Goal: Task Accomplishment & Management: Complete application form

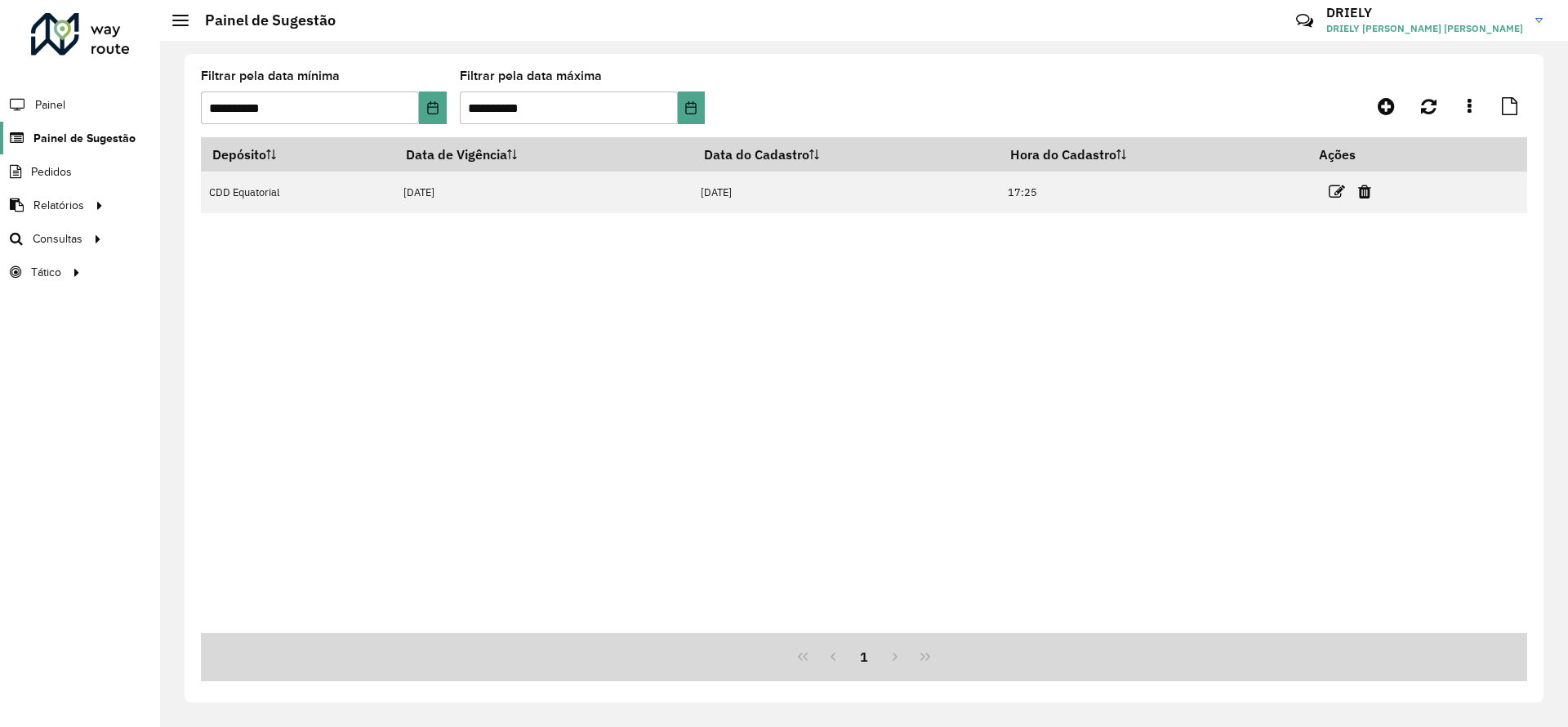
click at [101, 141] on span "Painel de Sugestão" at bounding box center [84, 139] width 102 height 17
click at [432, 115] on button "Choose Date" at bounding box center [432, 108] width 27 height 33
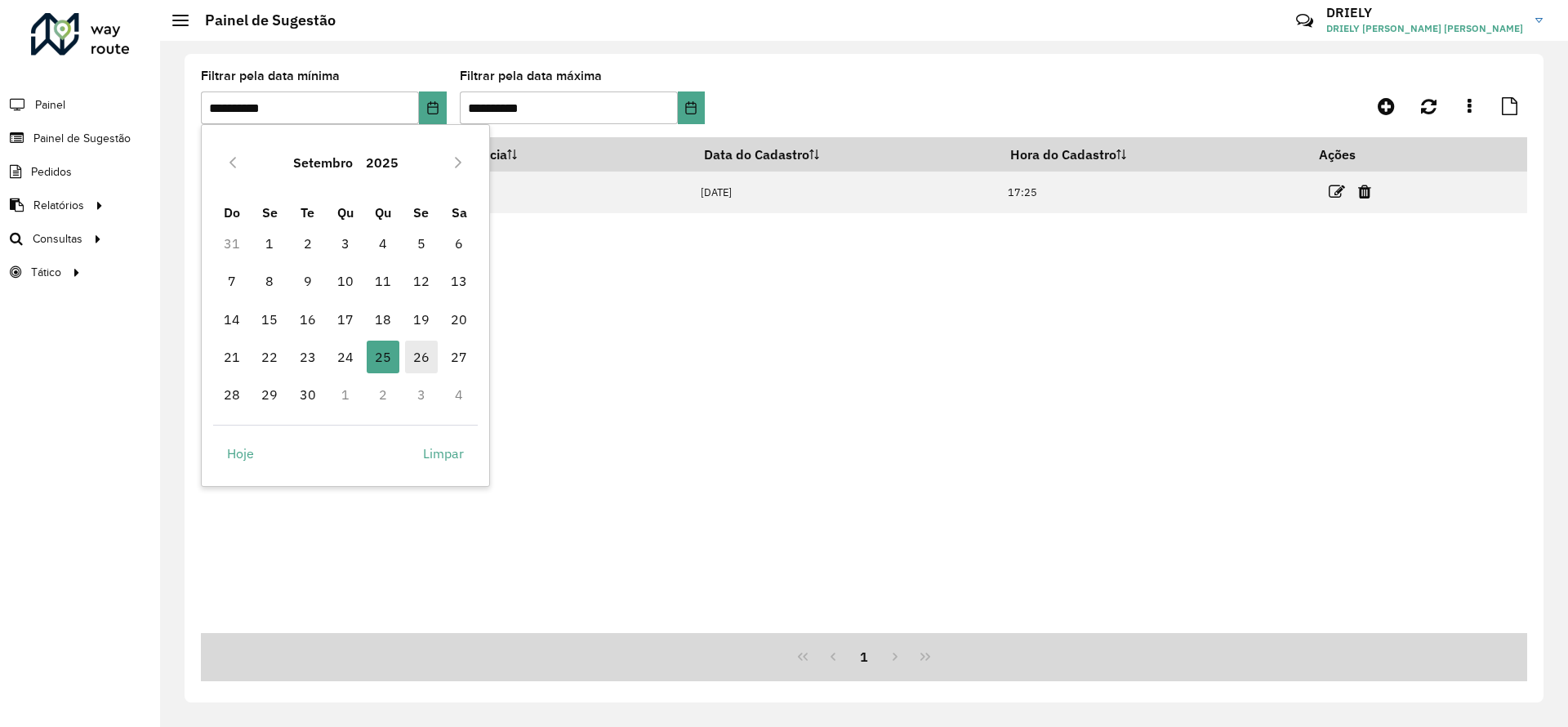
click at [423, 362] on span "26" at bounding box center [421, 357] width 33 height 33
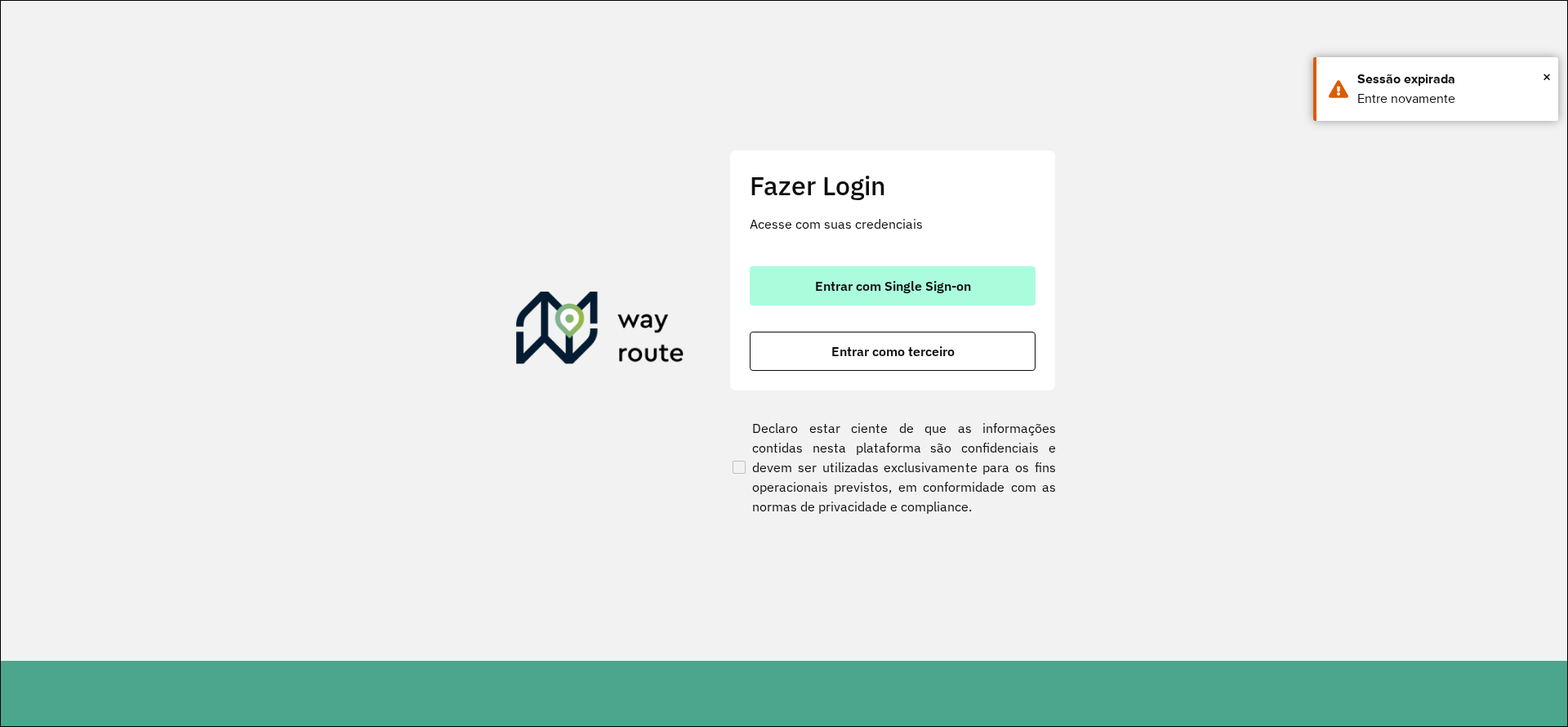
click at [958, 279] on span "Entrar com Single Sign-on" at bounding box center [893, 285] width 156 height 13
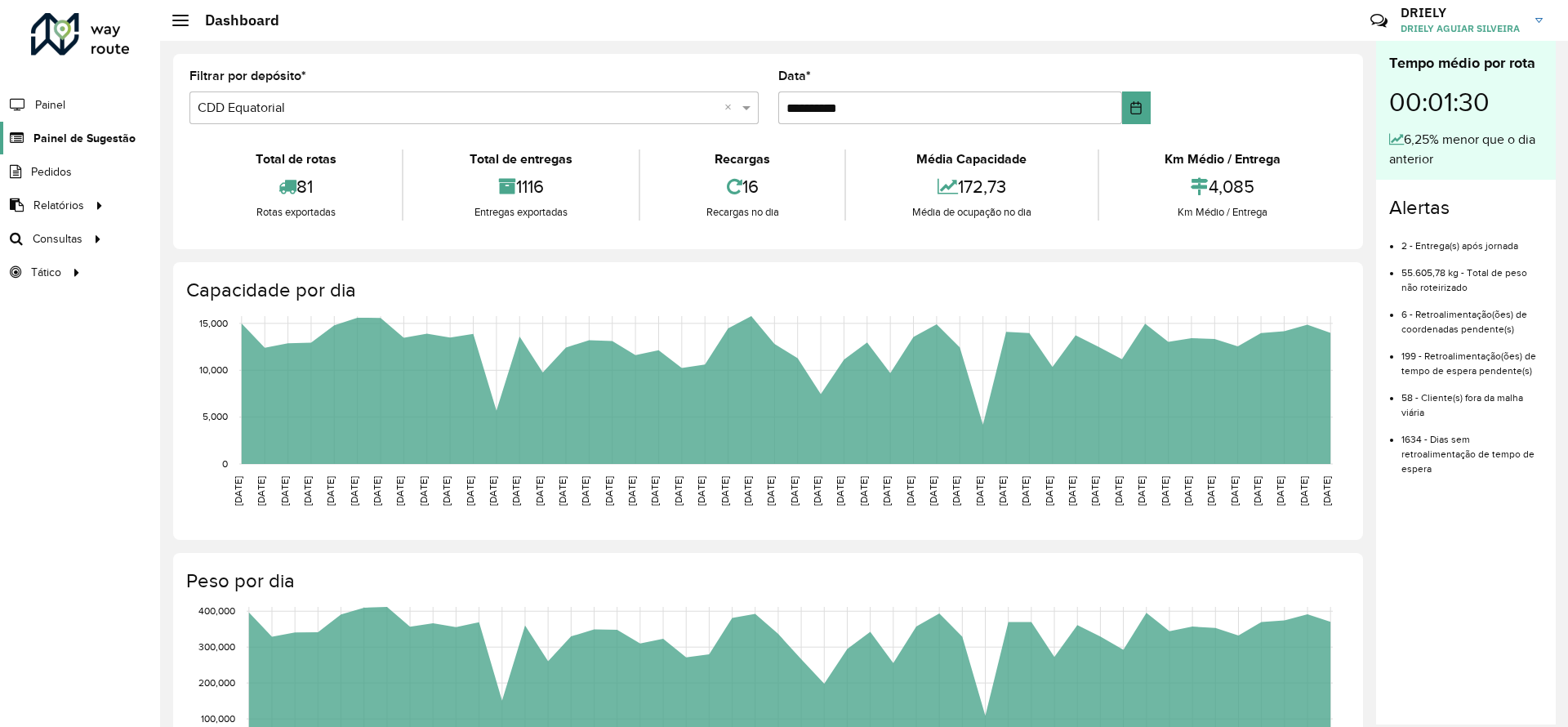
click at [111, 134] on span "Painel de Sugestão" at bounding box center [84, 139] width 102 height 17
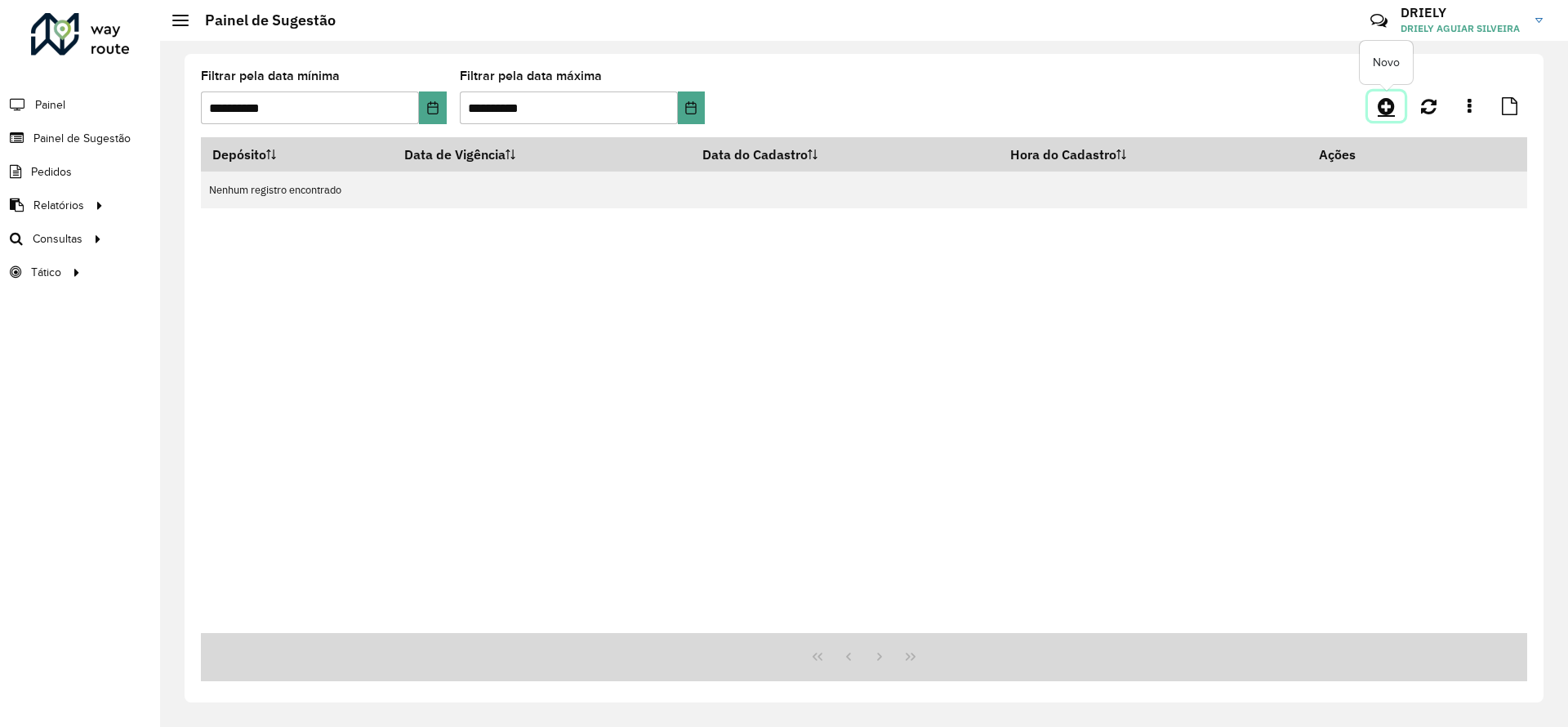
click at [1386, 100] on icon at bounding box center [1386, 106] width 17 height 20
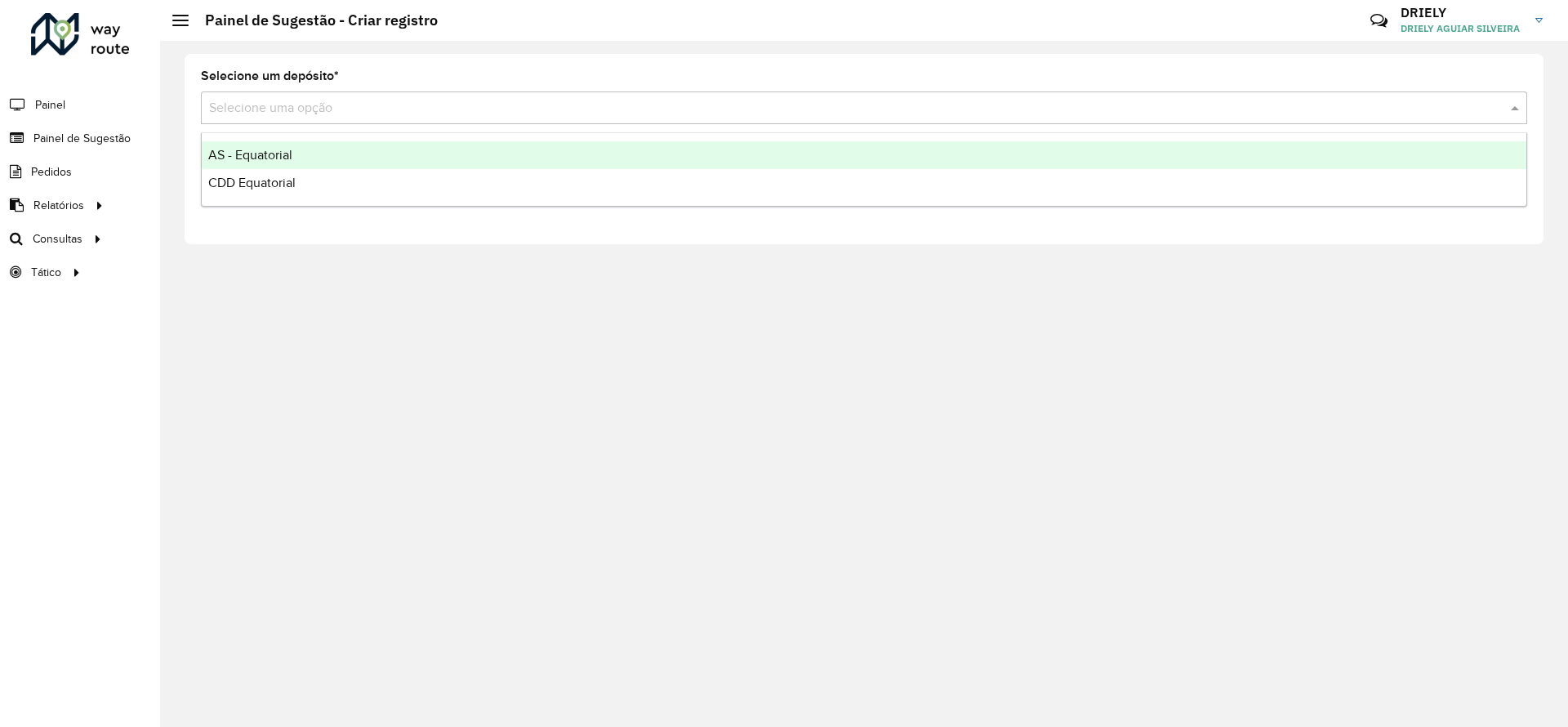
click at [435, 119] on div "Selecione uma opção" at bounding box center [864, 108] width 1326 height 33
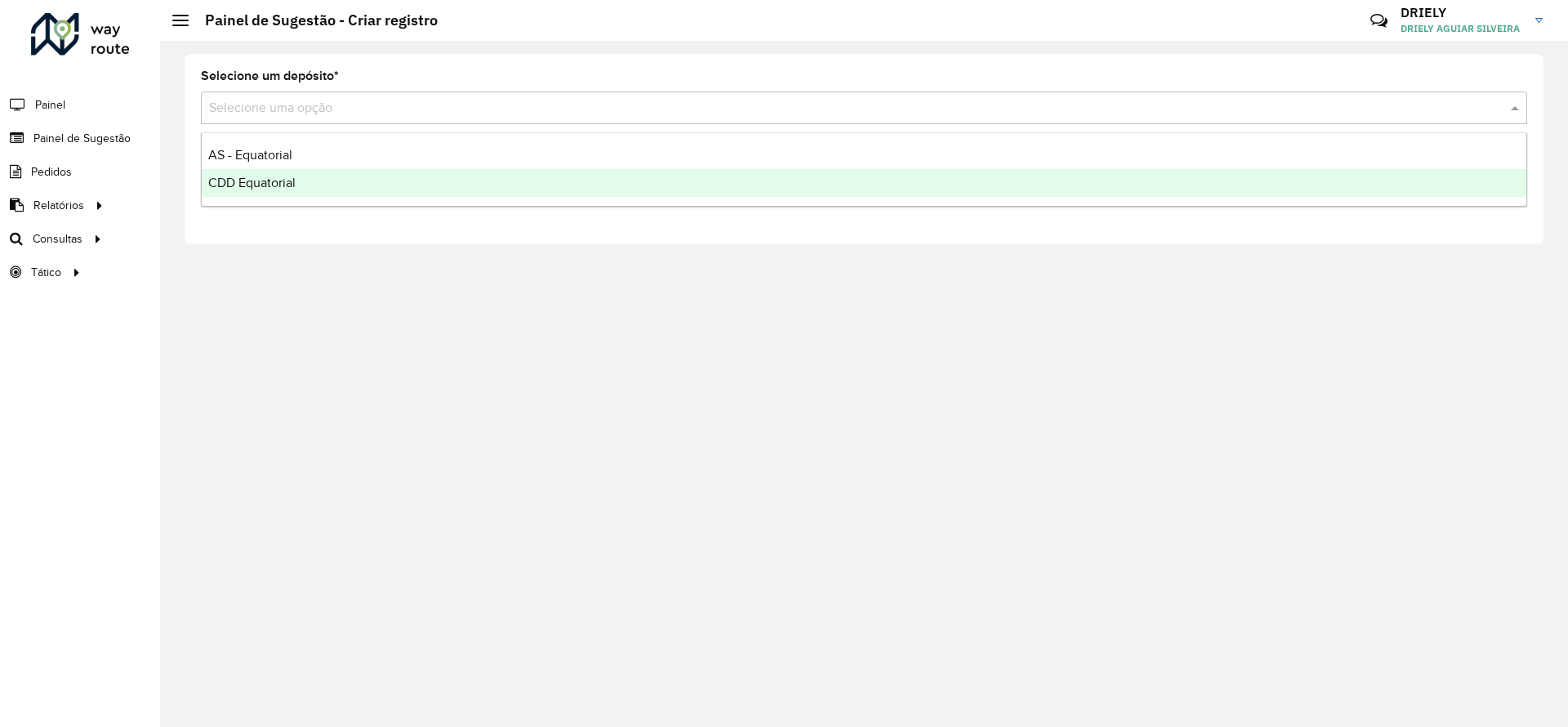
click at [281, 197] on ng-dropdown-panel "AS - Equatorial CDD Equatorial" at bounding box center [864, 170] width 1326 height 74
click at [296, 193] on div "CDD Equatorial" at bounding box center [864, 183] width 1324 height 28
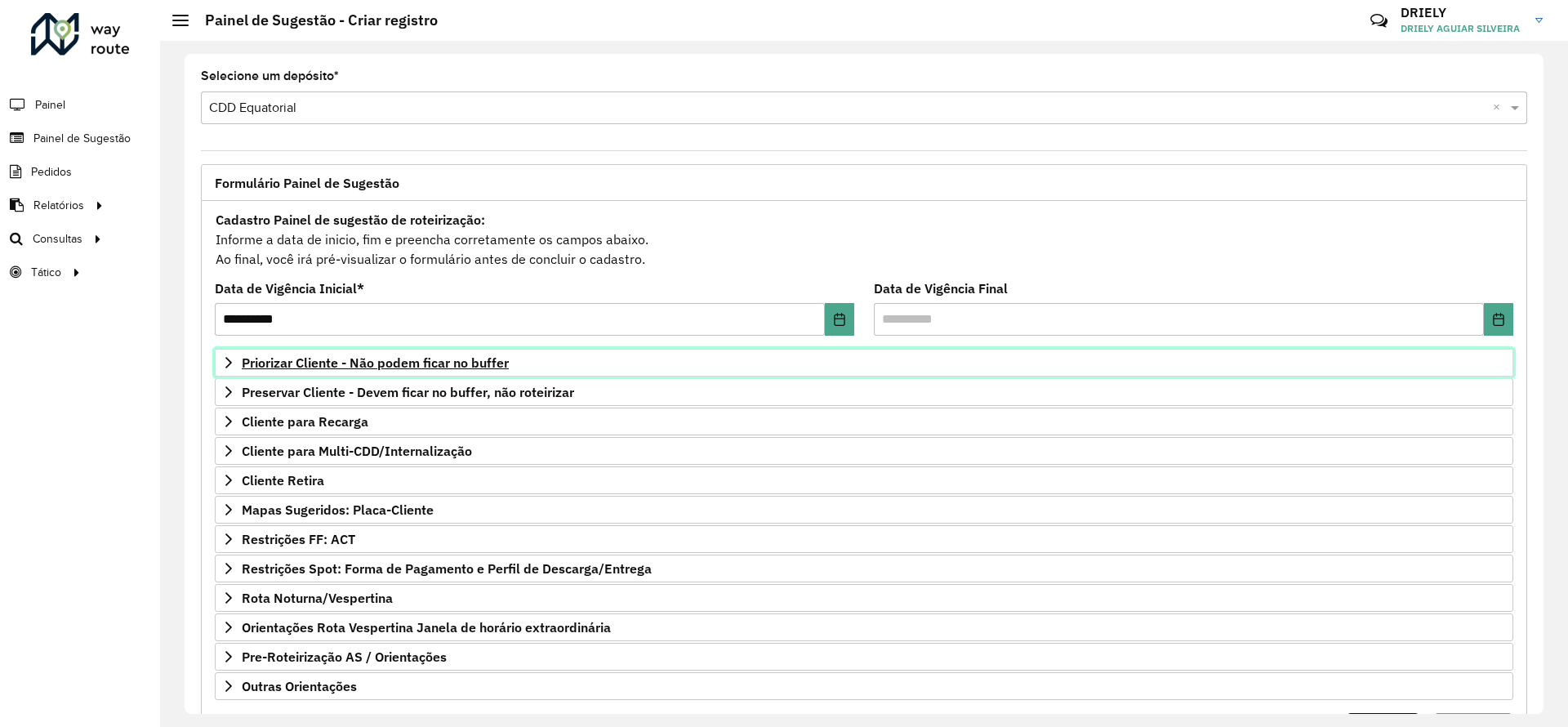
click at [418, 357] on span "Priorizar Cliente - Não podem ficar no buffer" at bounding box center [375, 363] width 267 height 13
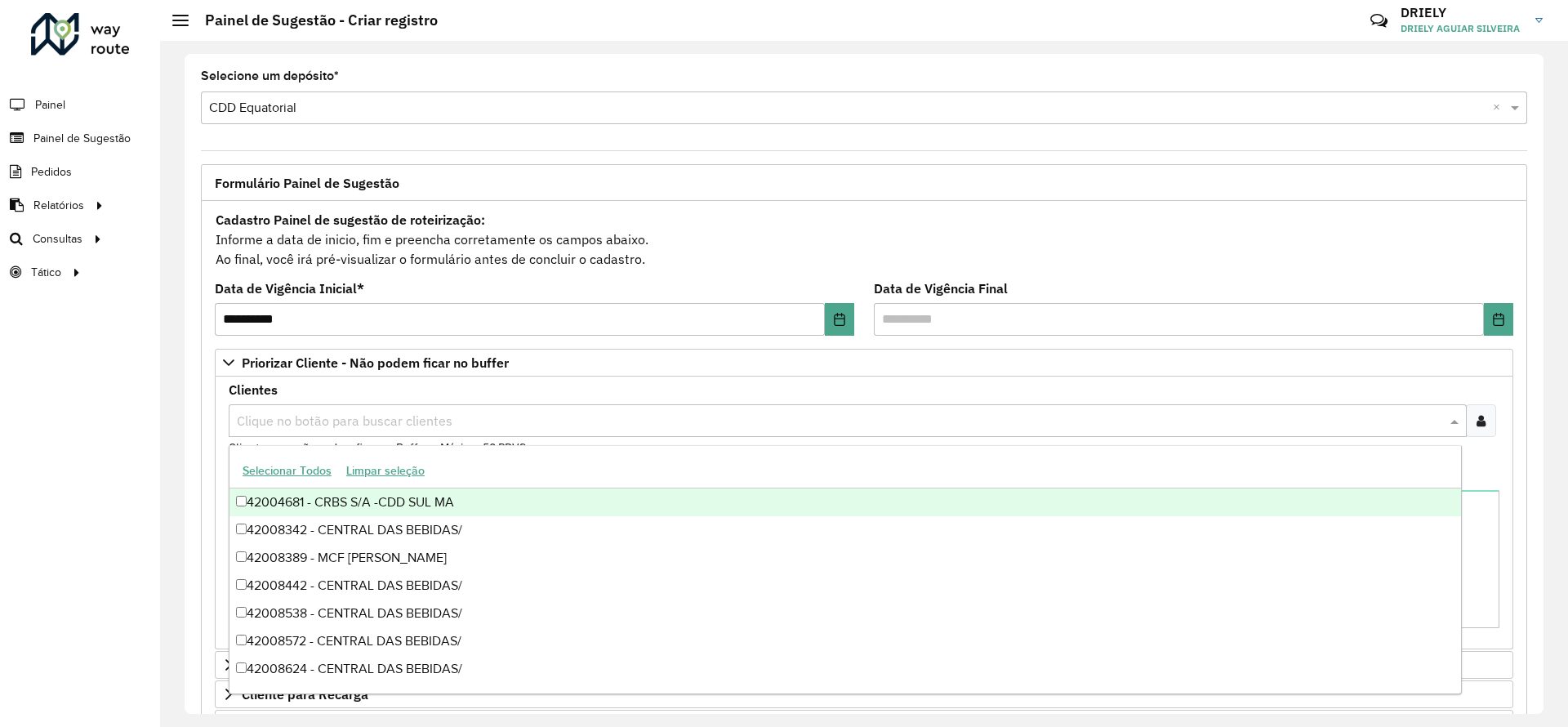
click at [398, 413] on input "text" at bounding box center [839, 421] width 1213 height 20
click at [1478, 419] on icon at bounding box center [1481, 420] width 9 height 13
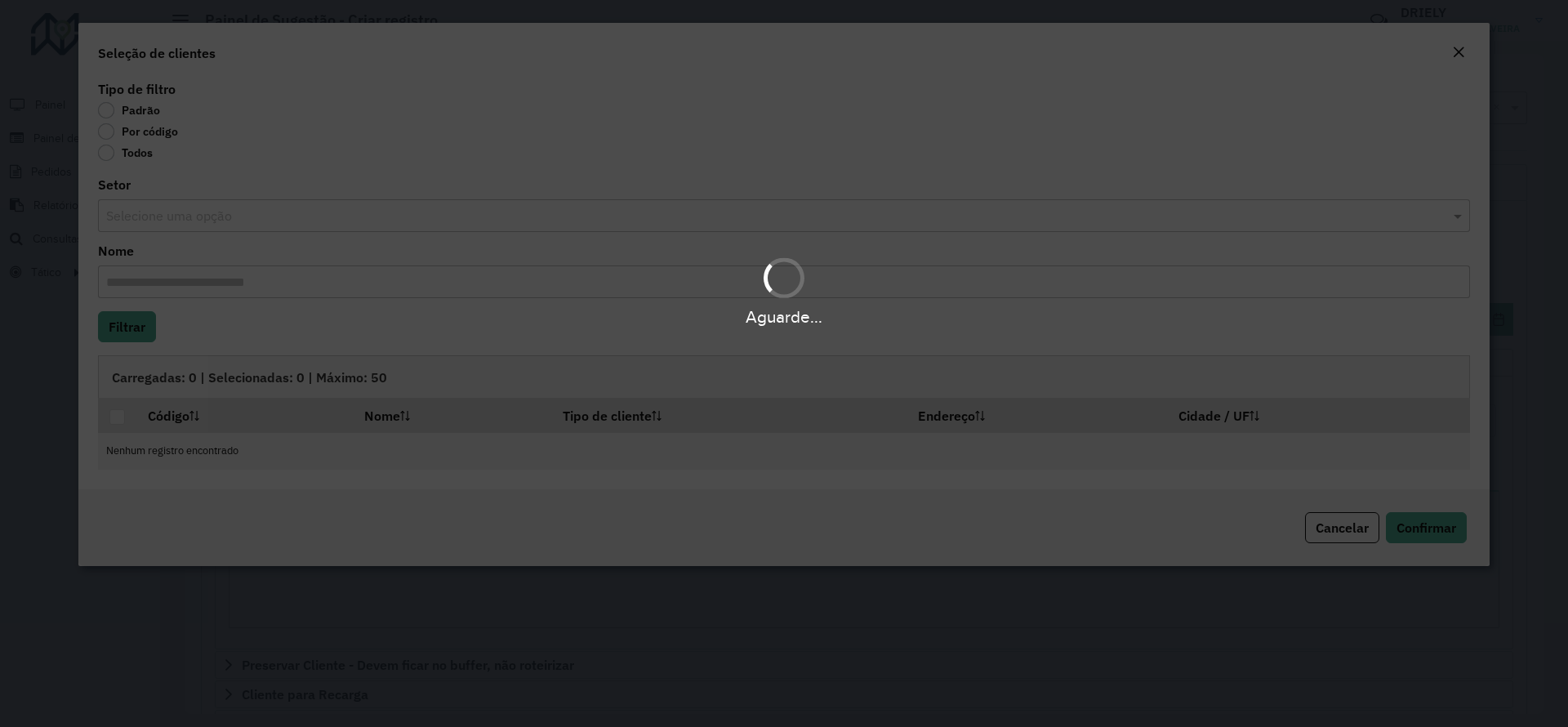
click at [115, 134] on div "Aguarde..." at bounding box center [784, 364] width 1568 height 727
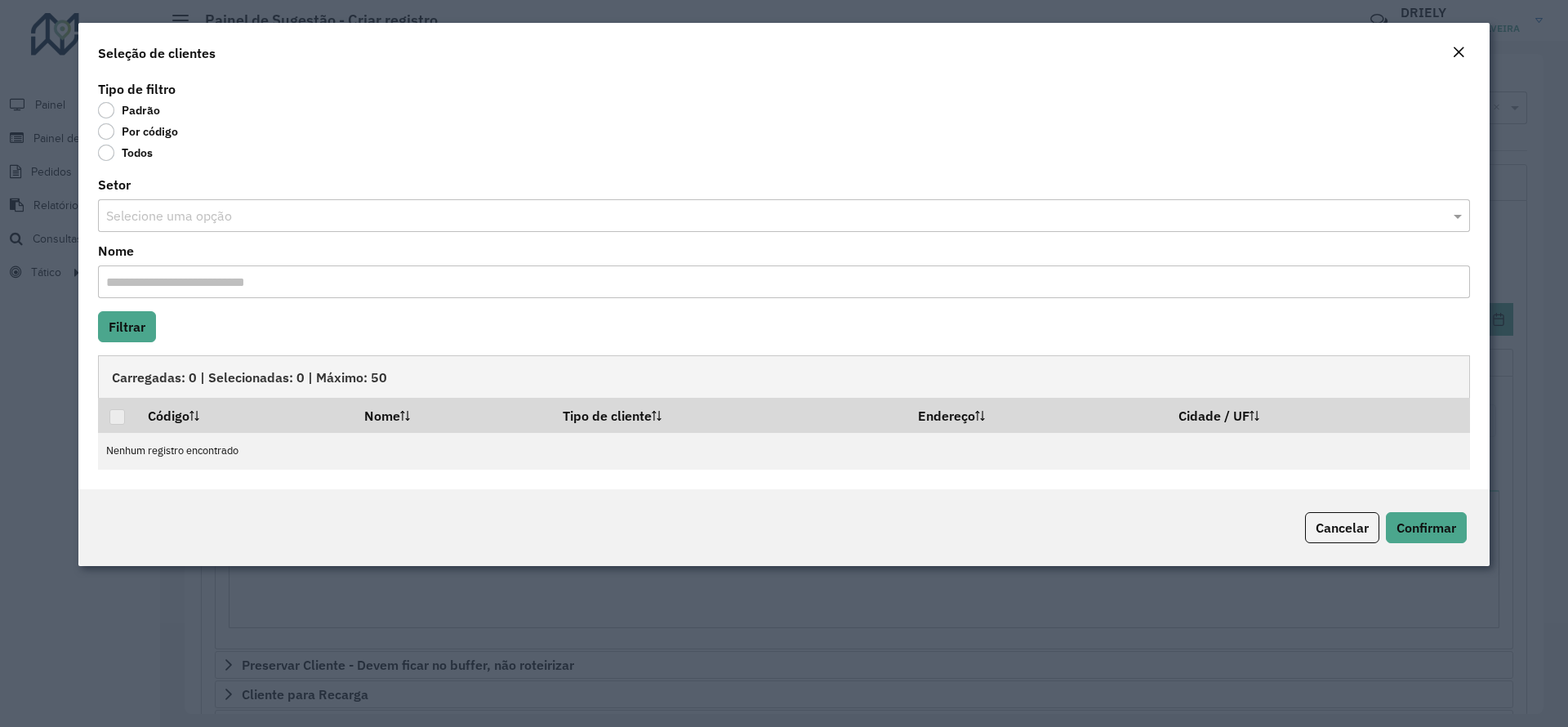
click at [115, 134] on label "Por código" at bounding box center [138, 131] width 80 height 16
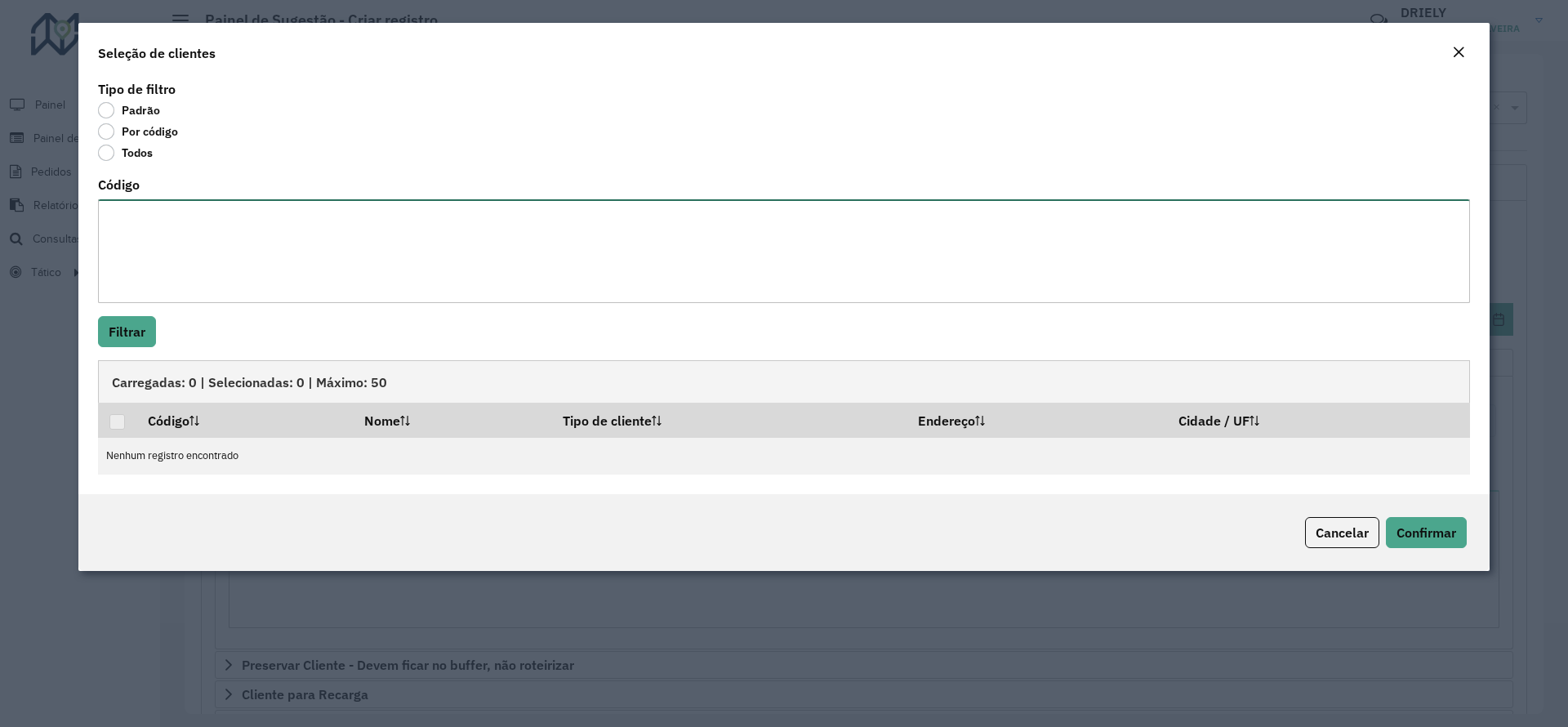
paste textarea "**** ***** *****"
click at [189, 221] on textarea "Código" at bounding box center [784, 251] width 1372 height 103
paste textarea "***** ***** ***** **** ***** **** ***** ***** ***** ****"
paste textarea "***** ***** **** ***** ***** ***** *****"
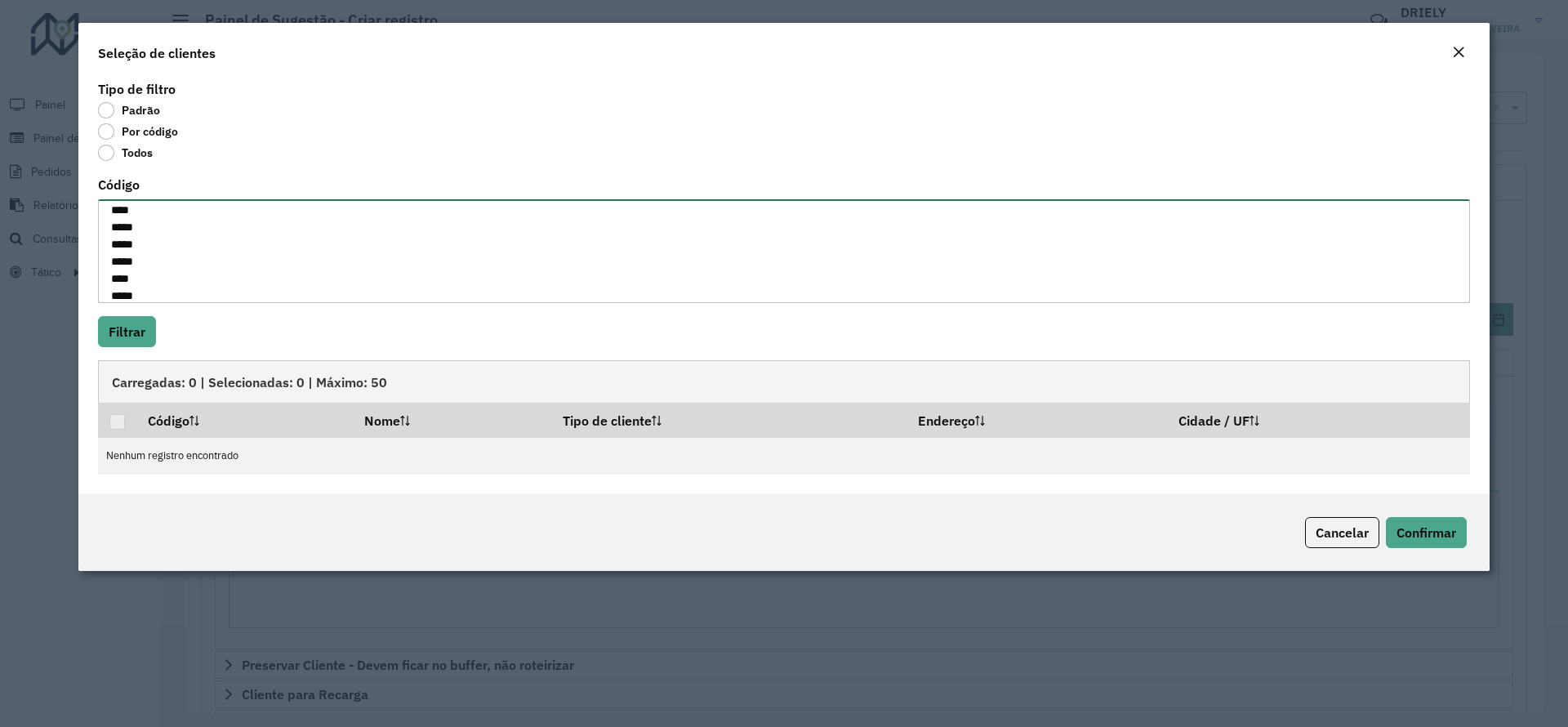
scroll to position [246, 0]
paste textarea "**********"
type textarea "**********"
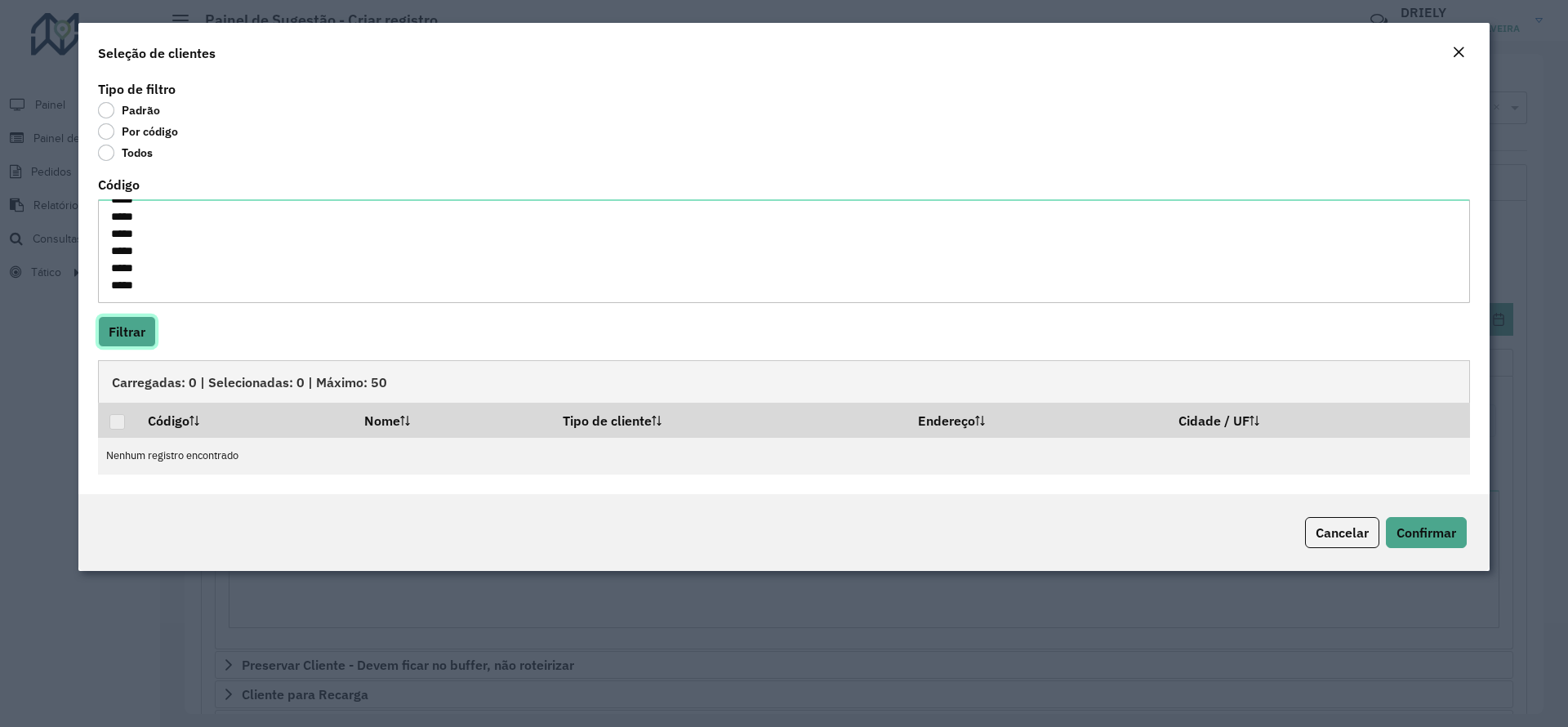
click at [121, 338] on button "Filtrar" at bounding box center [127, 332] width 58 height 31
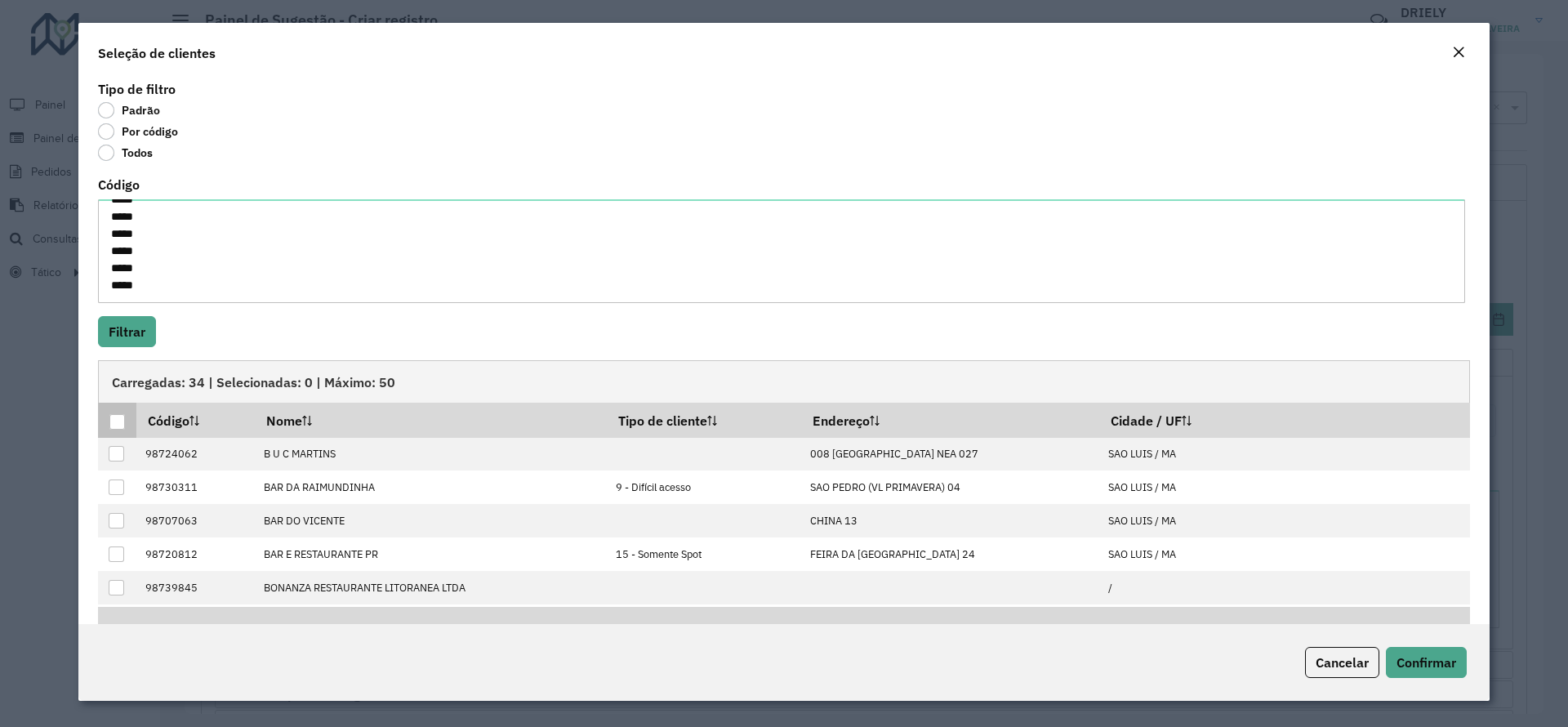
click at [119, 419] on div at bounding box center [117, 422] width 15 height 16
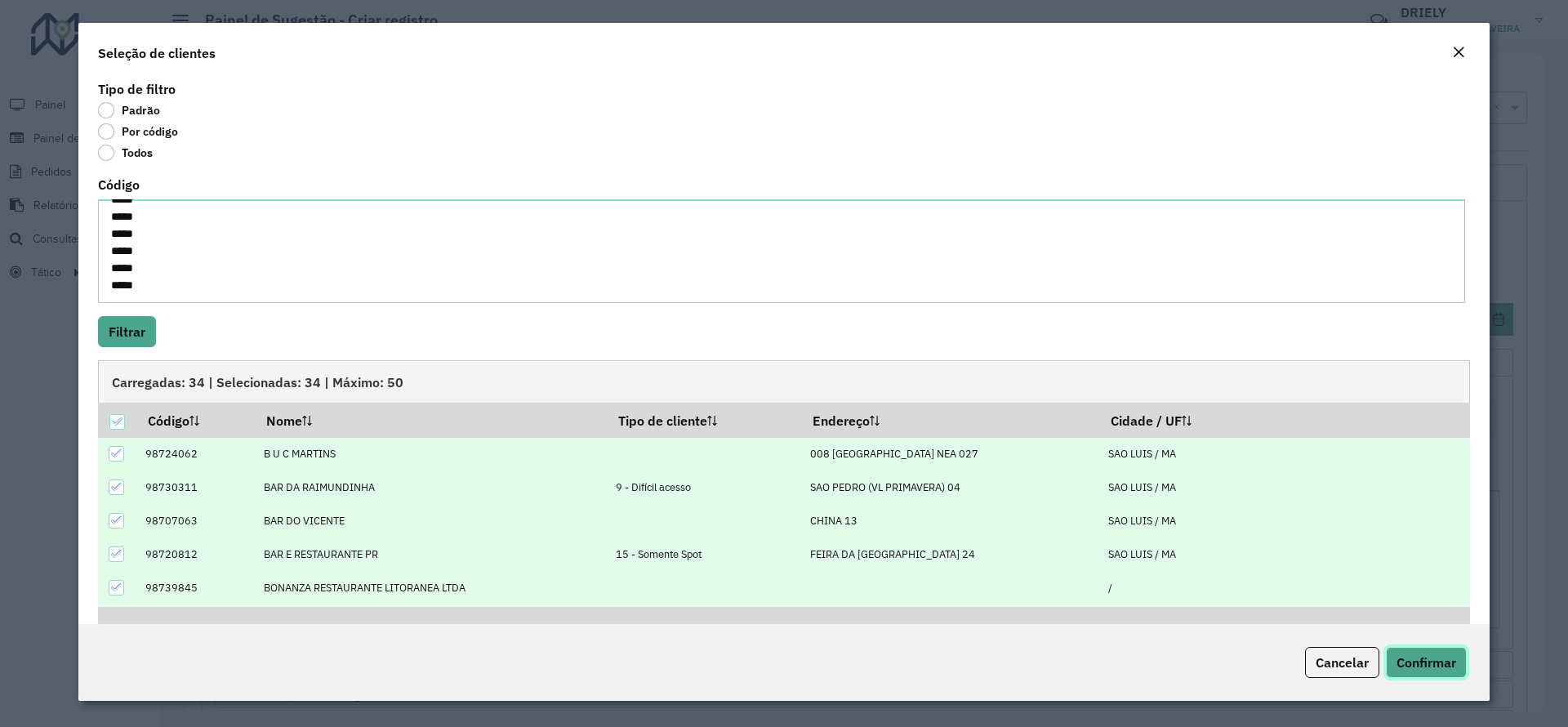
click at [1435, 672] on button "Confirmar" at bounding box center [1427, 662] width 81 height 31
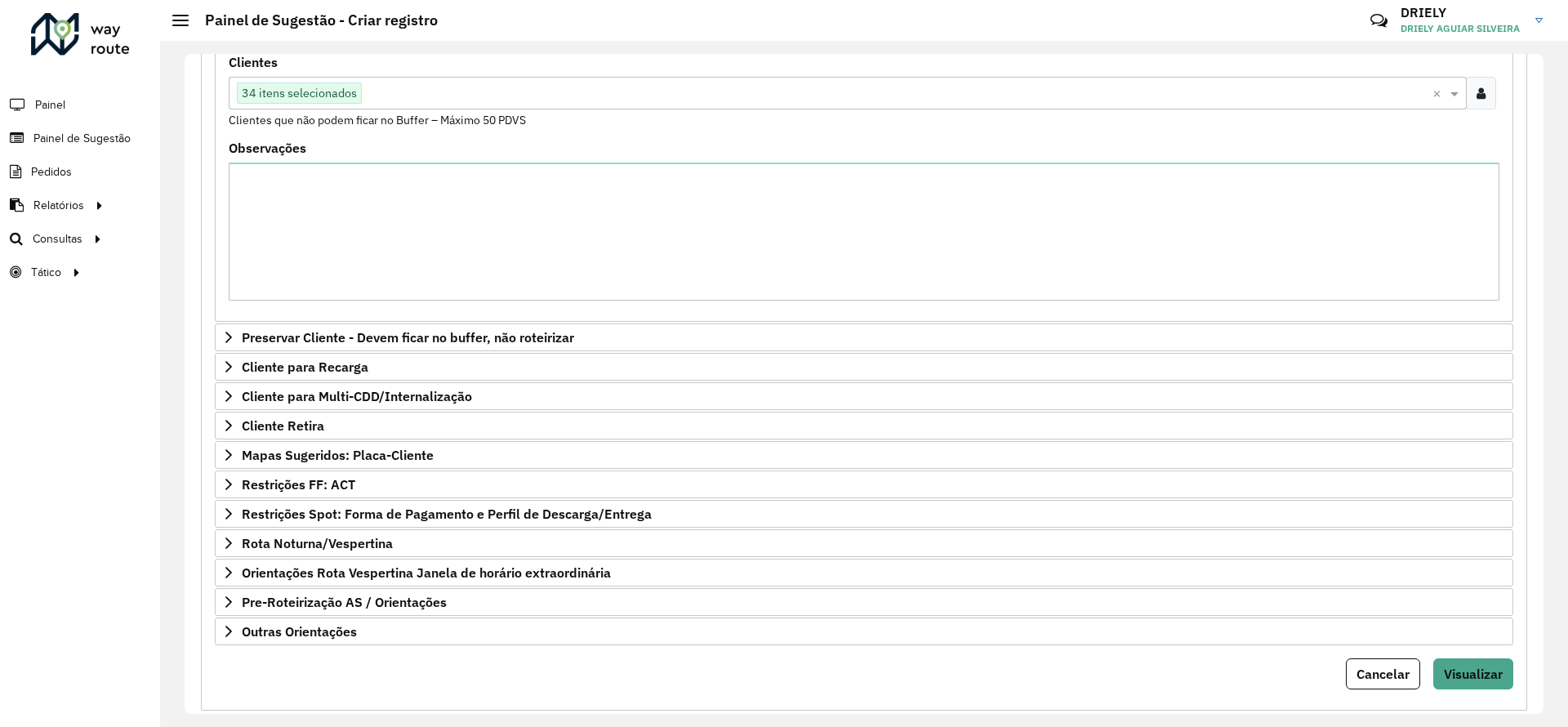
scroll to position [360, 0]
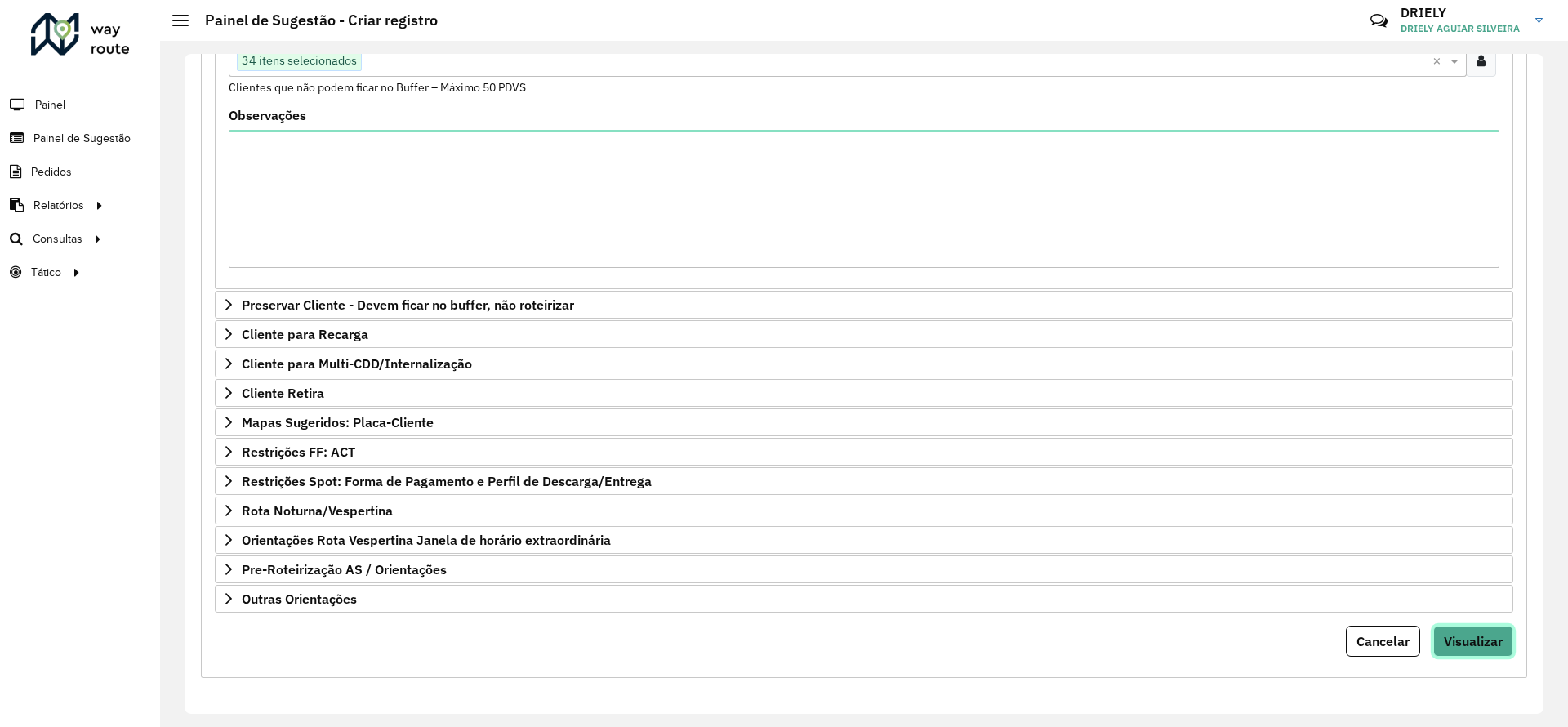
click at [1468, 639] on span "Visualizar" at bounding box center [1473, 641] width 59 height 16
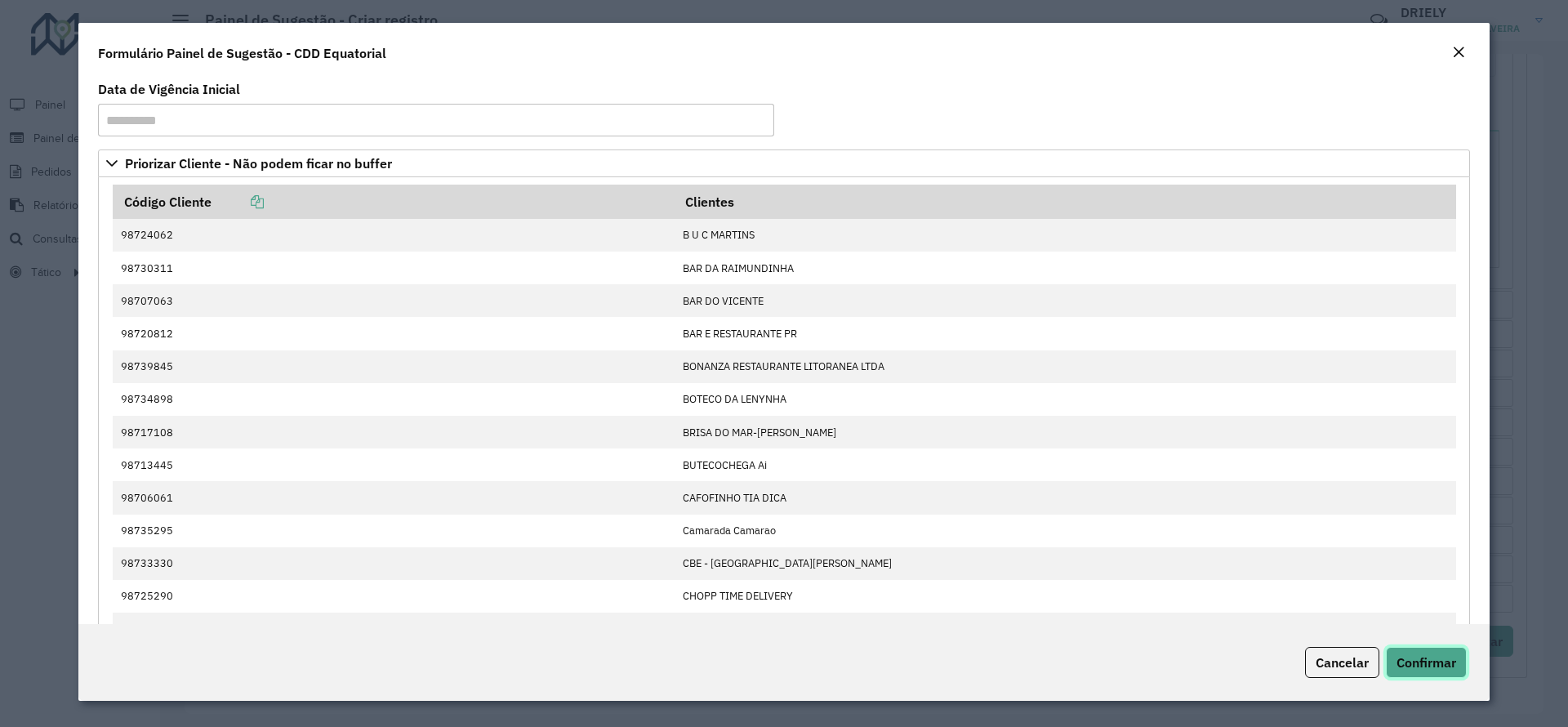
click at [1422, 665] on span "Confirmar" at bounding box center [1426, 662] width 59 height 16
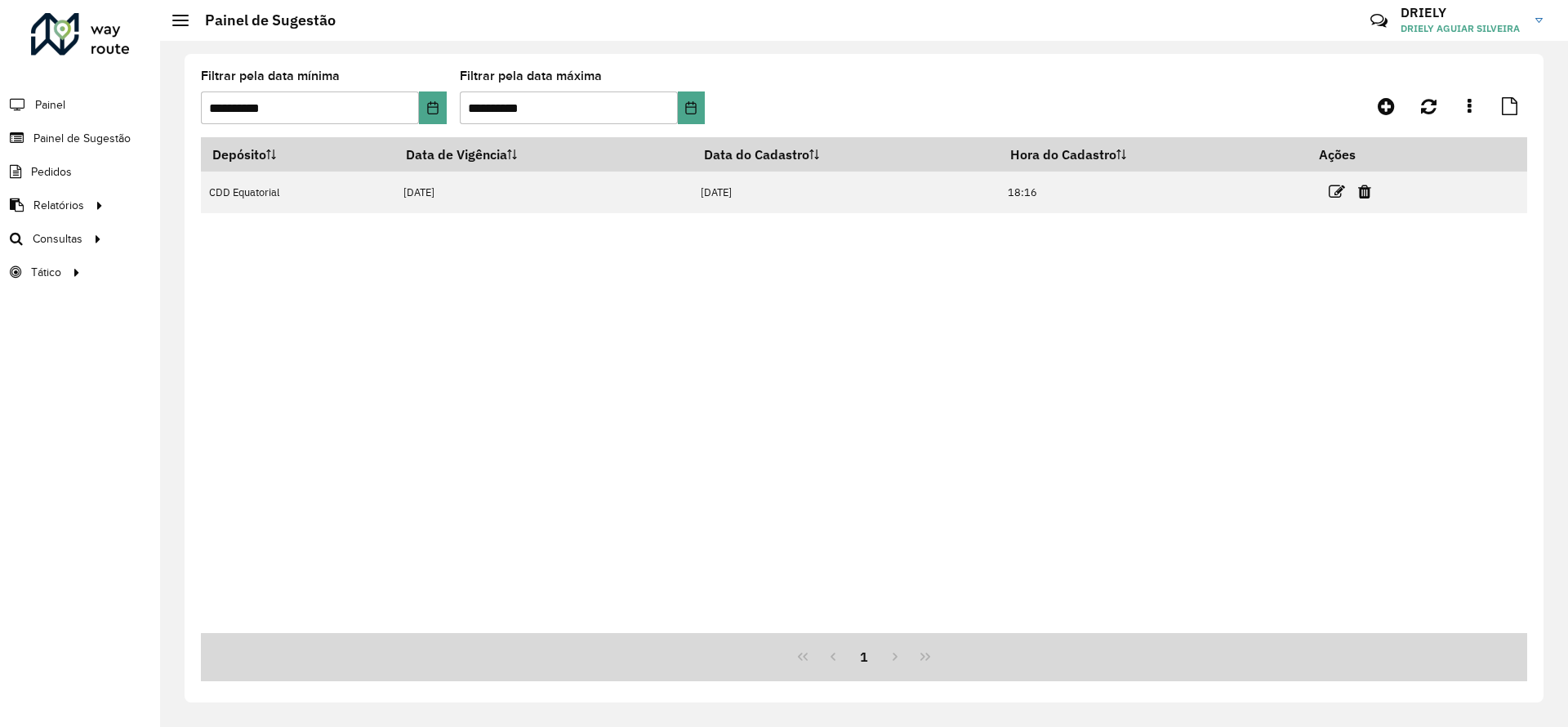
click at [861, 421] on div "Depósito Data de Vigência Data do Cadastro Hora do Cadastro Ações CDD Equatoria…" at bounding box center [864, 385] width 1326 height 496
